Goal: Information Seeking & Learning: Learn about a topic

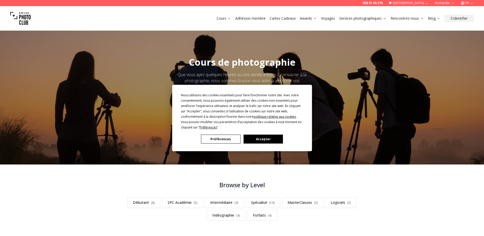
click at [226, 136] on button "Préférences" at bounding box center [220, 138] width 39 height 9
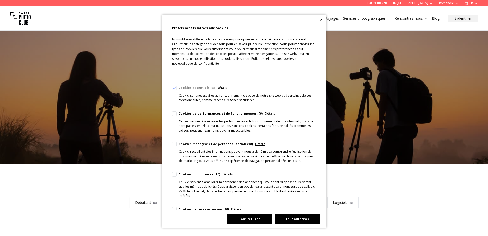
click at [252, 216] on button "Tout refuser" at bounding box center [249, 219] width 45 height 10
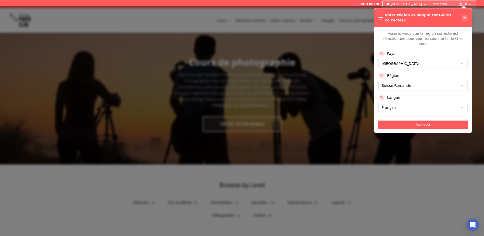
click at [463, 16] on icon at bounding box center [465, 18] width 4 height 4
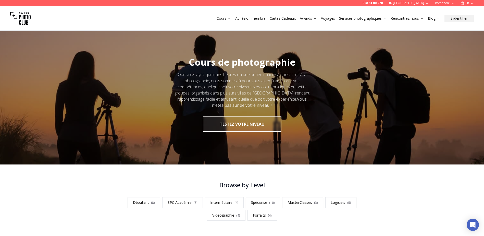
click at [282, 16] on link "Cartes Cadeaux" at bounding box center [283, 18] width 26 height 5
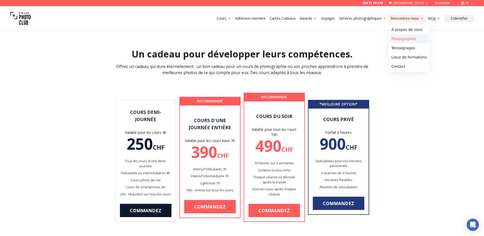
click at [399, 37] on link "Photographes" at bounding box center [409, 38] width 40 height 9
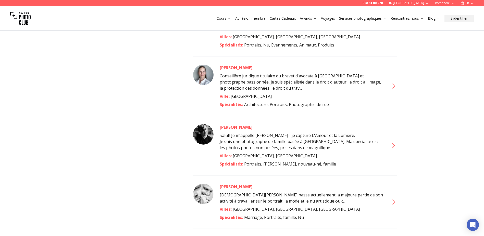
scroll to position [1403, 0]
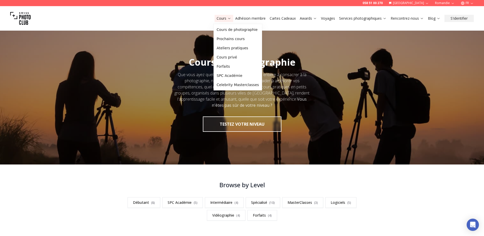
click at [217, 19] on link "Cours" at bounding box center [224, 18] width 15 height 5
click at [218, 19] on link "Cours" at bounding box center [224, 18] width 15 height 5
click at [226, 48] on link "Ateliers pratiques" at bounding box center [238, 47] width 46 height 9
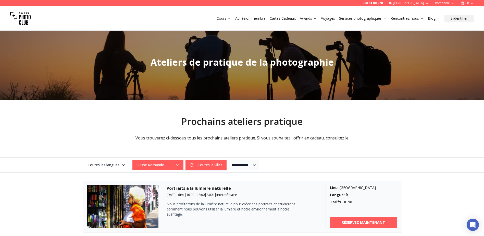
click at [228, 20] on icon at bounding box center [229, 18] width 4 height 4
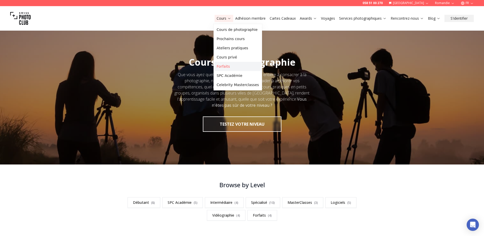
click at [225, 66] on link "Forfaits" at bounding box center [238, 66] width 46 height 9
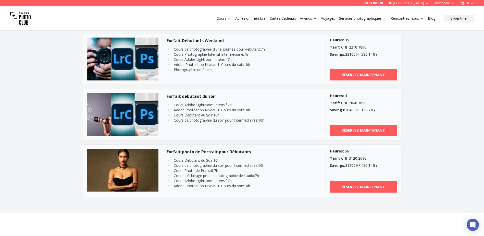
scroll to position [485, 0]
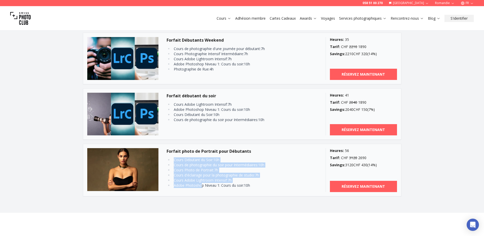
drag, startPoint x: 169, startPoint y: 160, endPoint x: 201, endPoint y: 183, distance: 39.8
click at [201, 183] on ul "Cours Débutant du Soir : 10 h Cours de photographie du soir pour Intermédiaires…" at bounding box center [233, 172] width 133 height 31
drag, startPoint x: 201, startPoint y: 183, endPoint x: 189, endPoint y: 186, distance: 12.1
click at [189, 186] on li "Adobe Photoshop Niveau 1: Cours du soir : 10 h" at bounding box center [235, 185] width 127 height 5
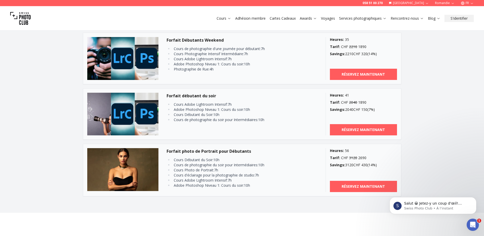
scroll to position [0, 0]
